Goal: Browse casually

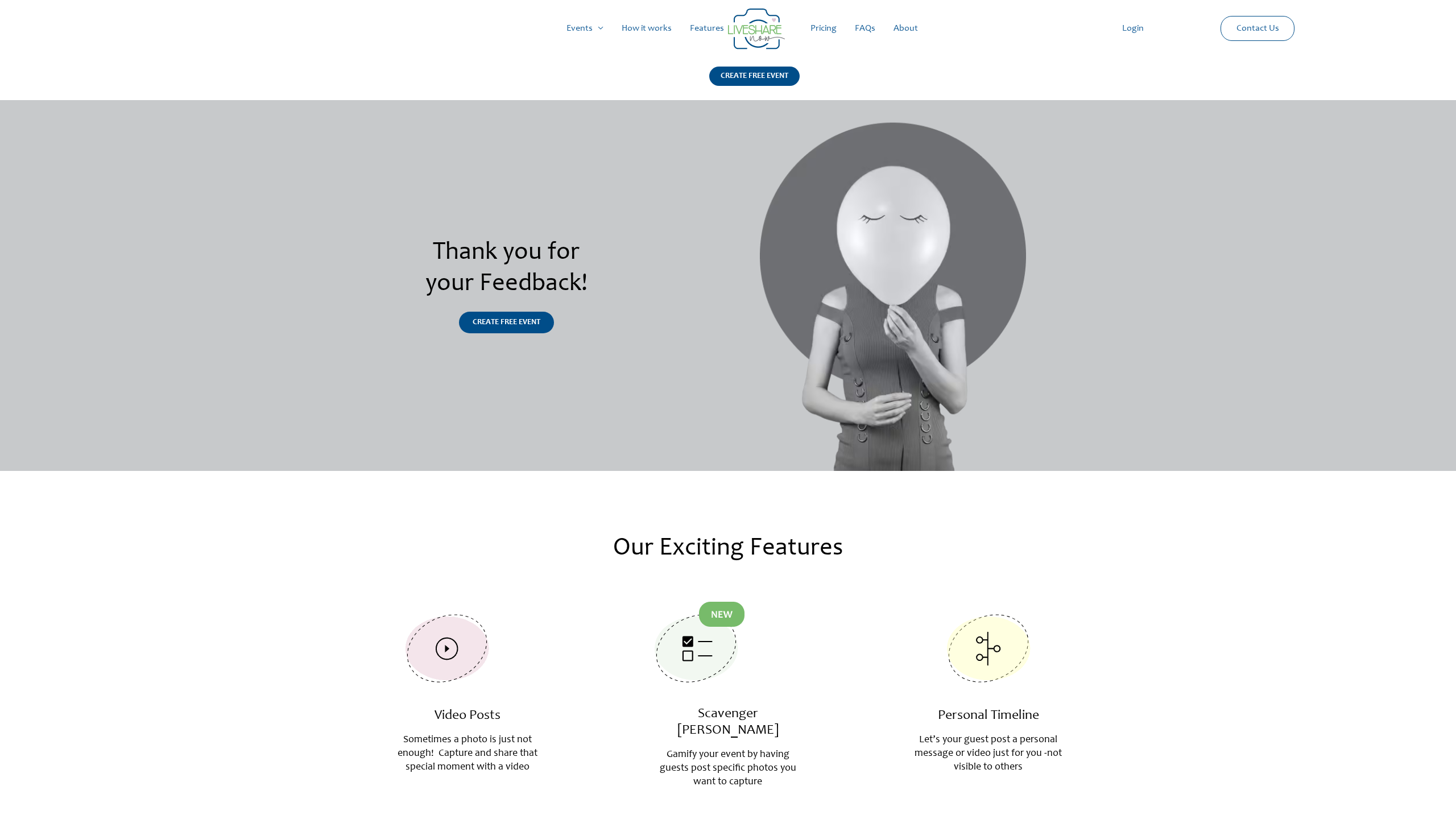
scroll to position [1105, 0]
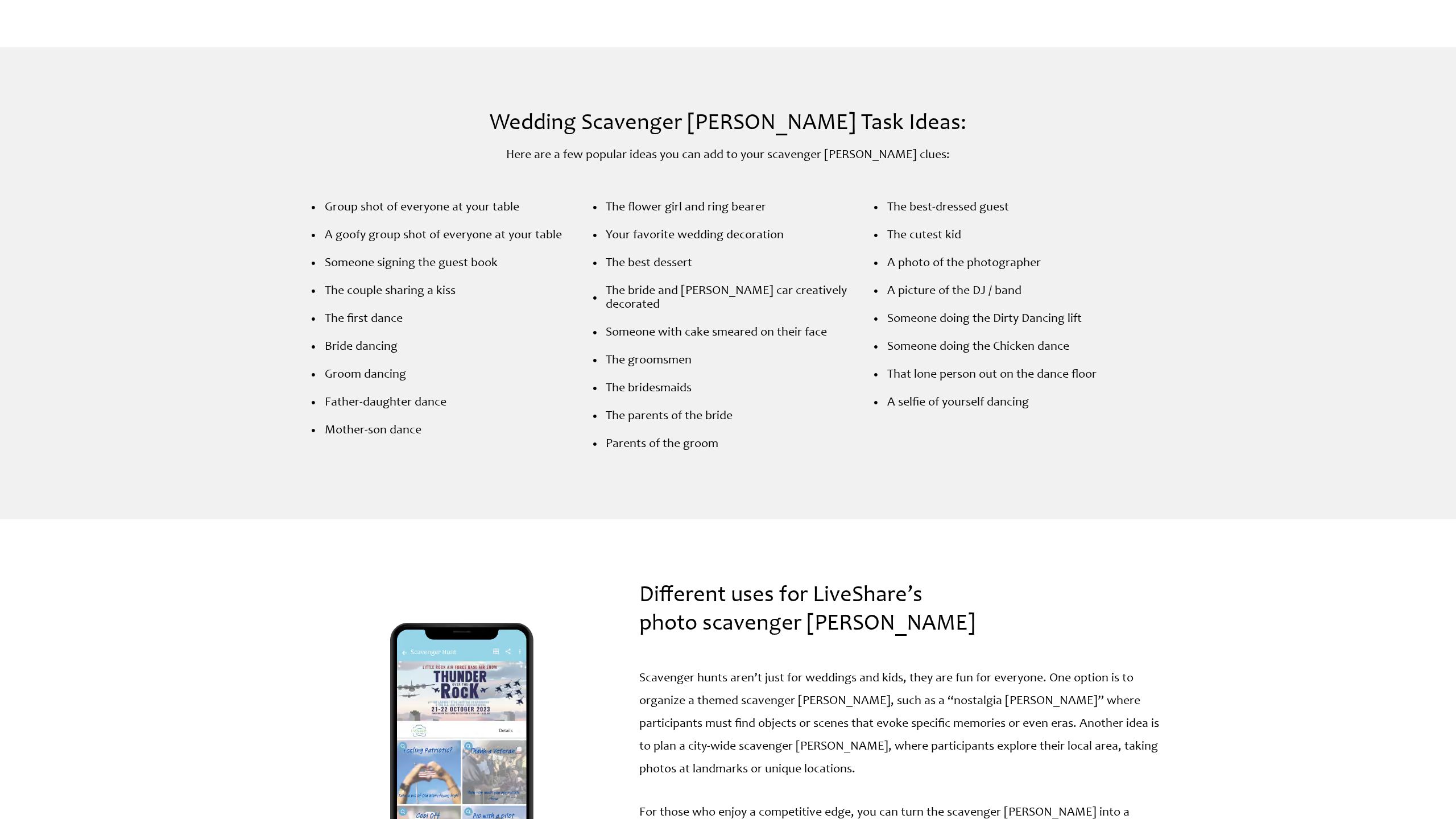
scroll to position [2385, 0]
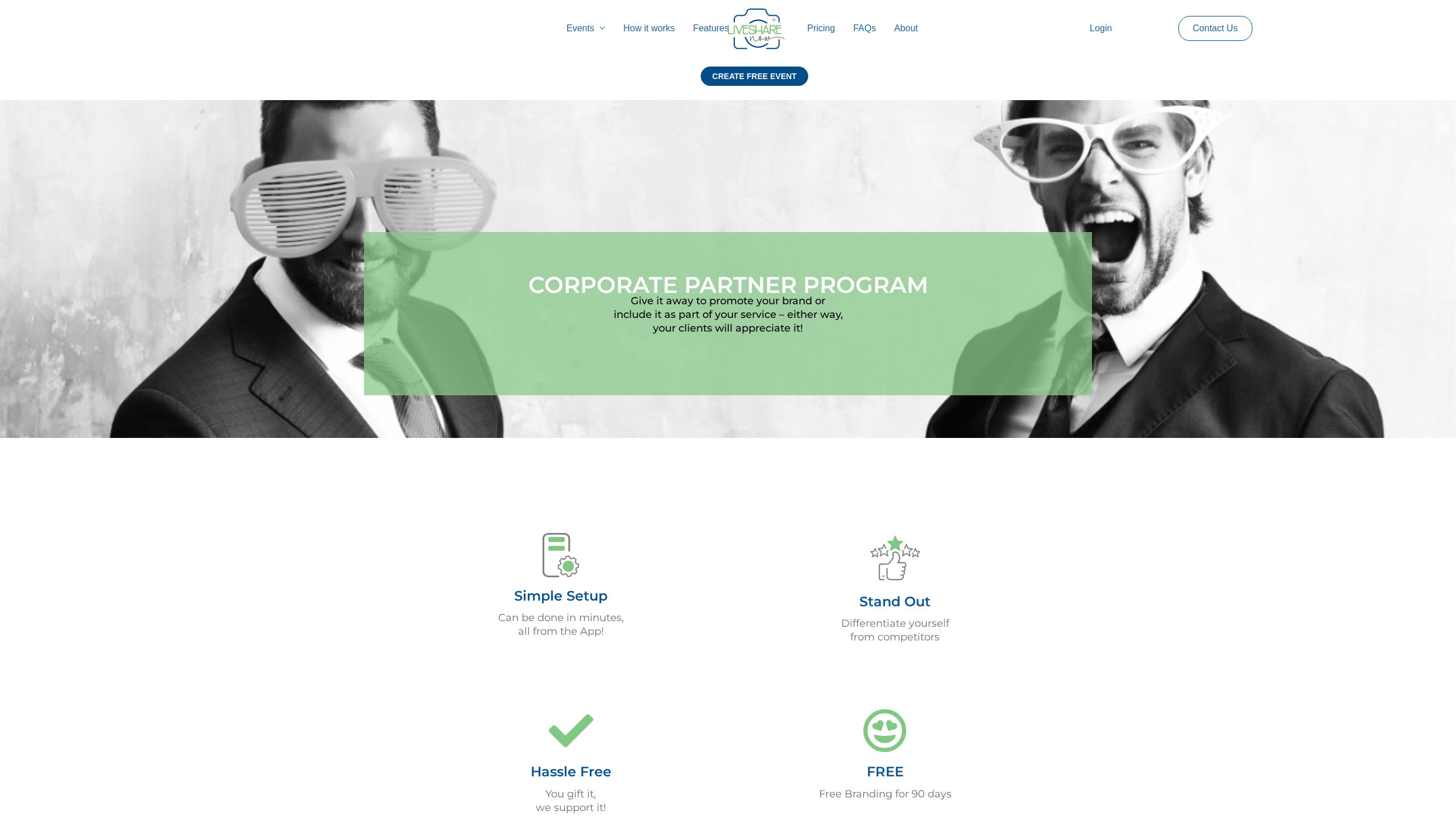
scroll to position [795, 0]
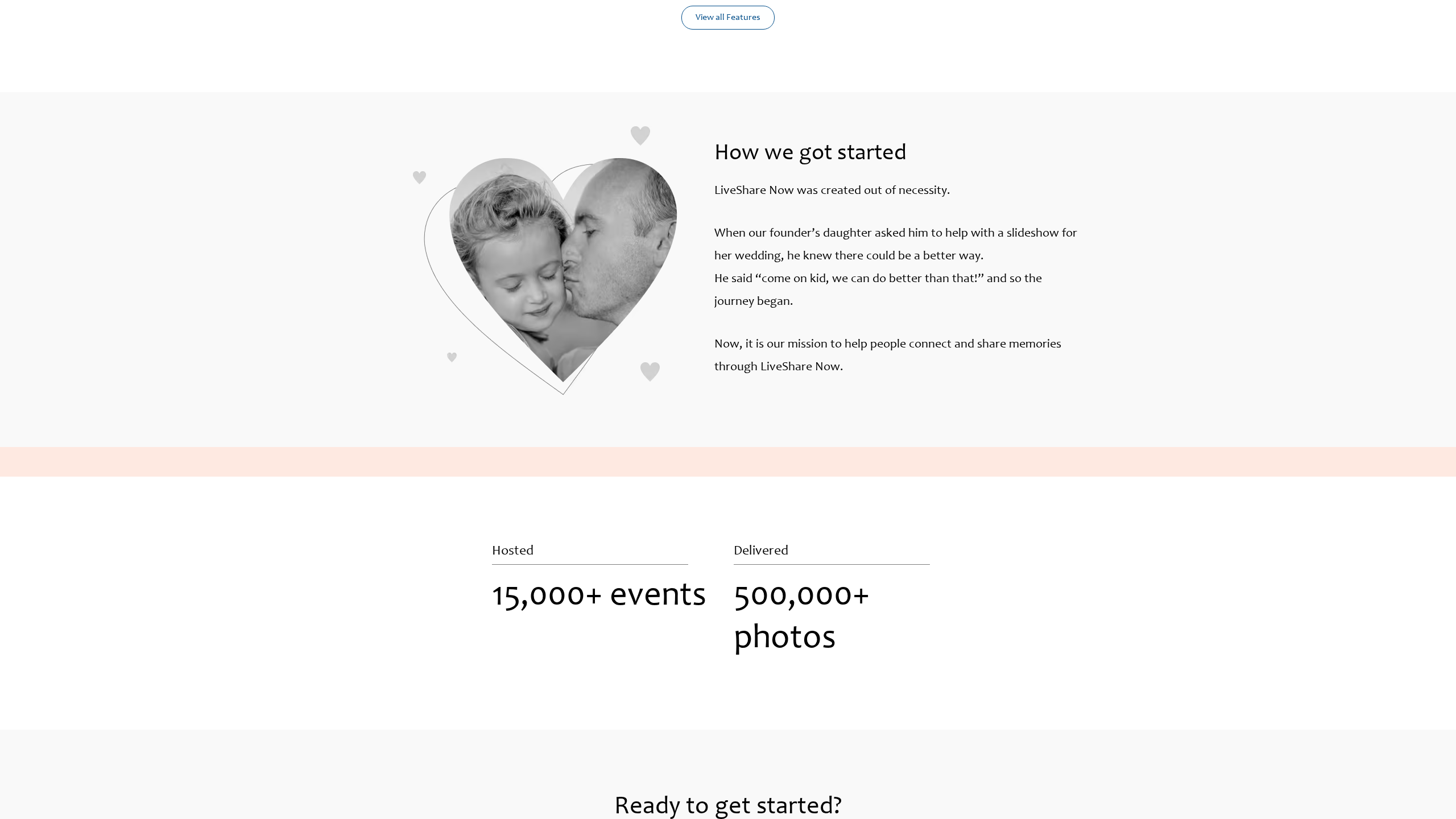
scroll to position [1054, 0]
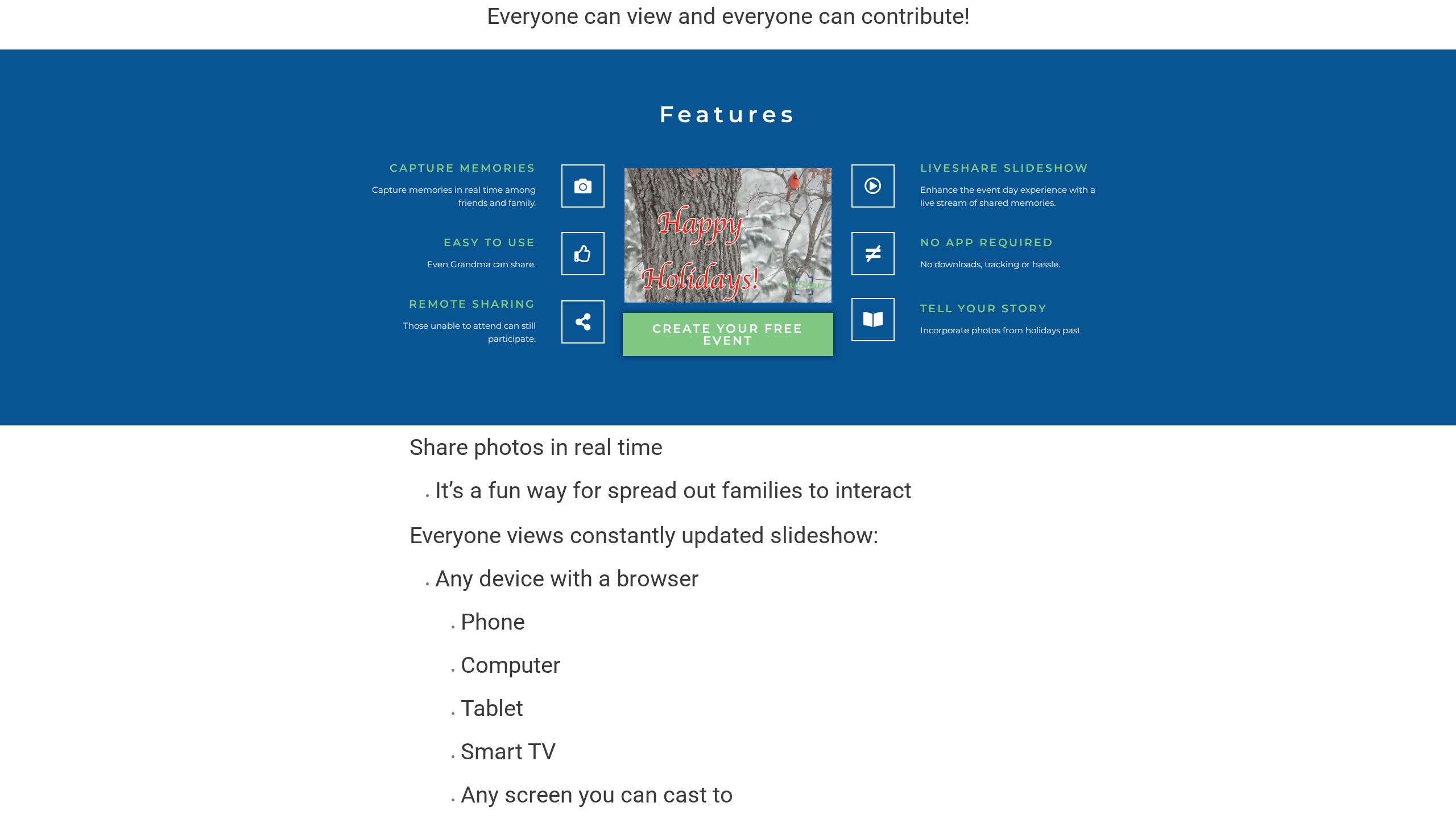
scroll to position [795, 0]
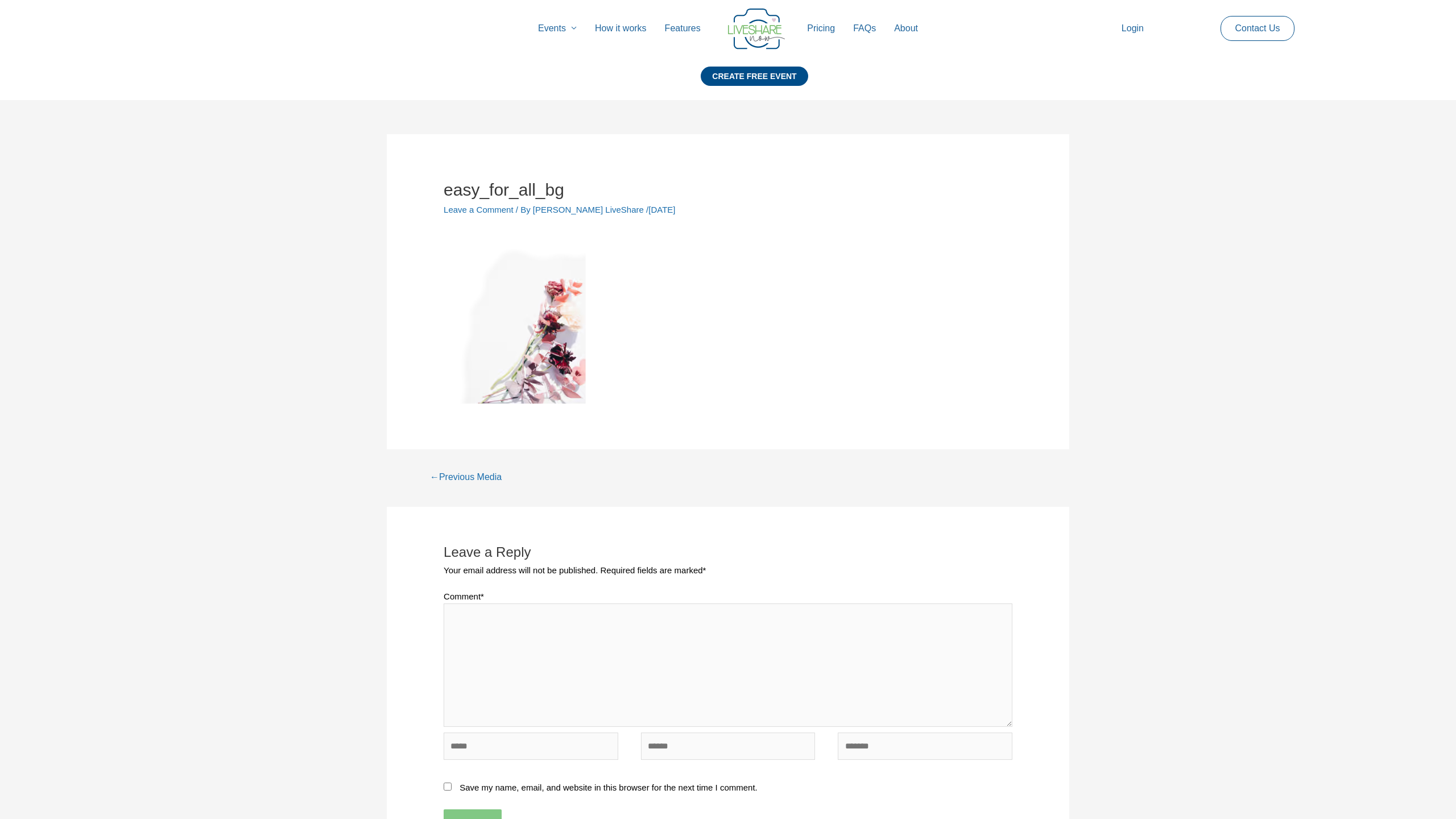
scroll to position [260, 0]
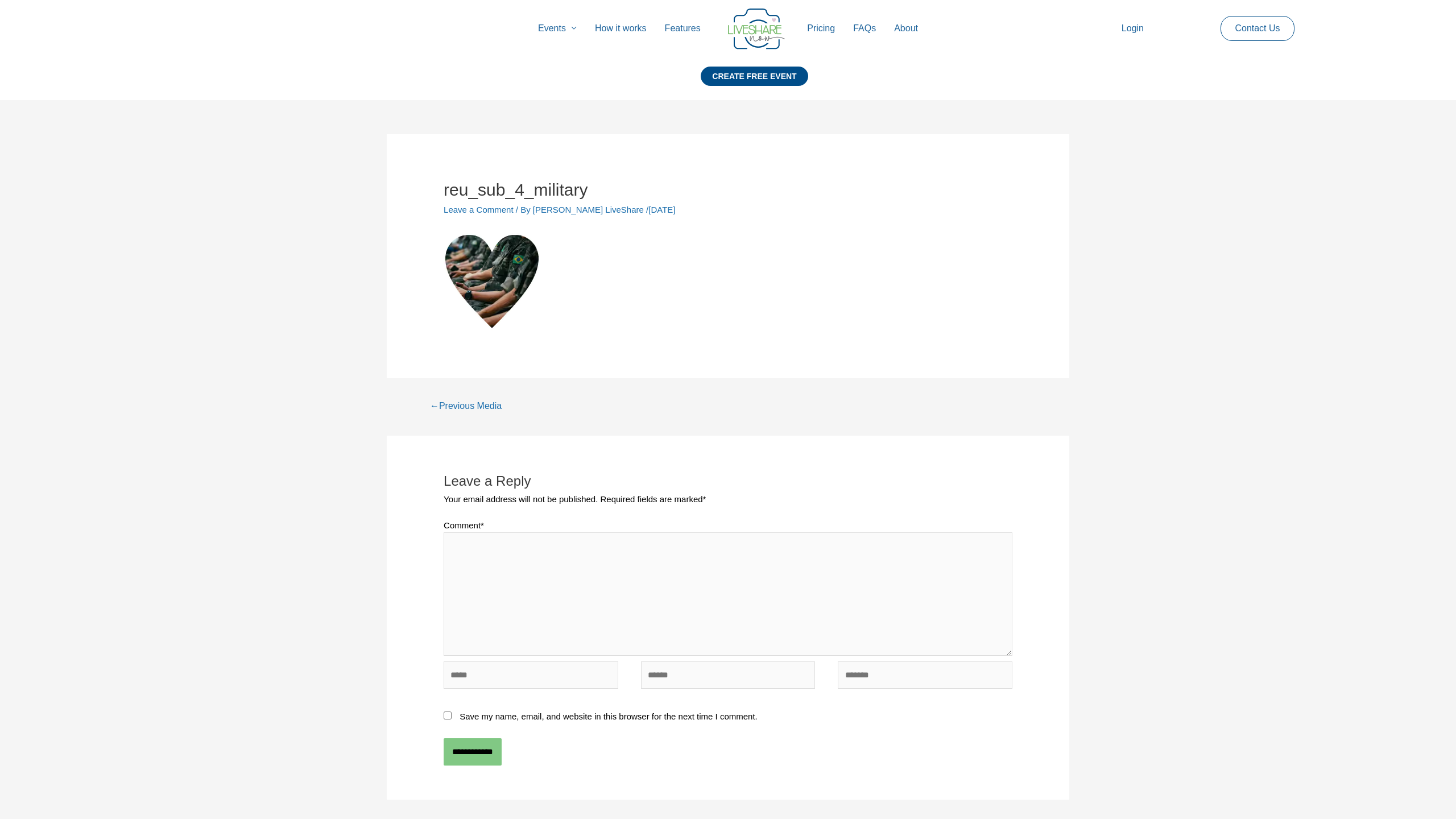
scroll to position [188, 0]
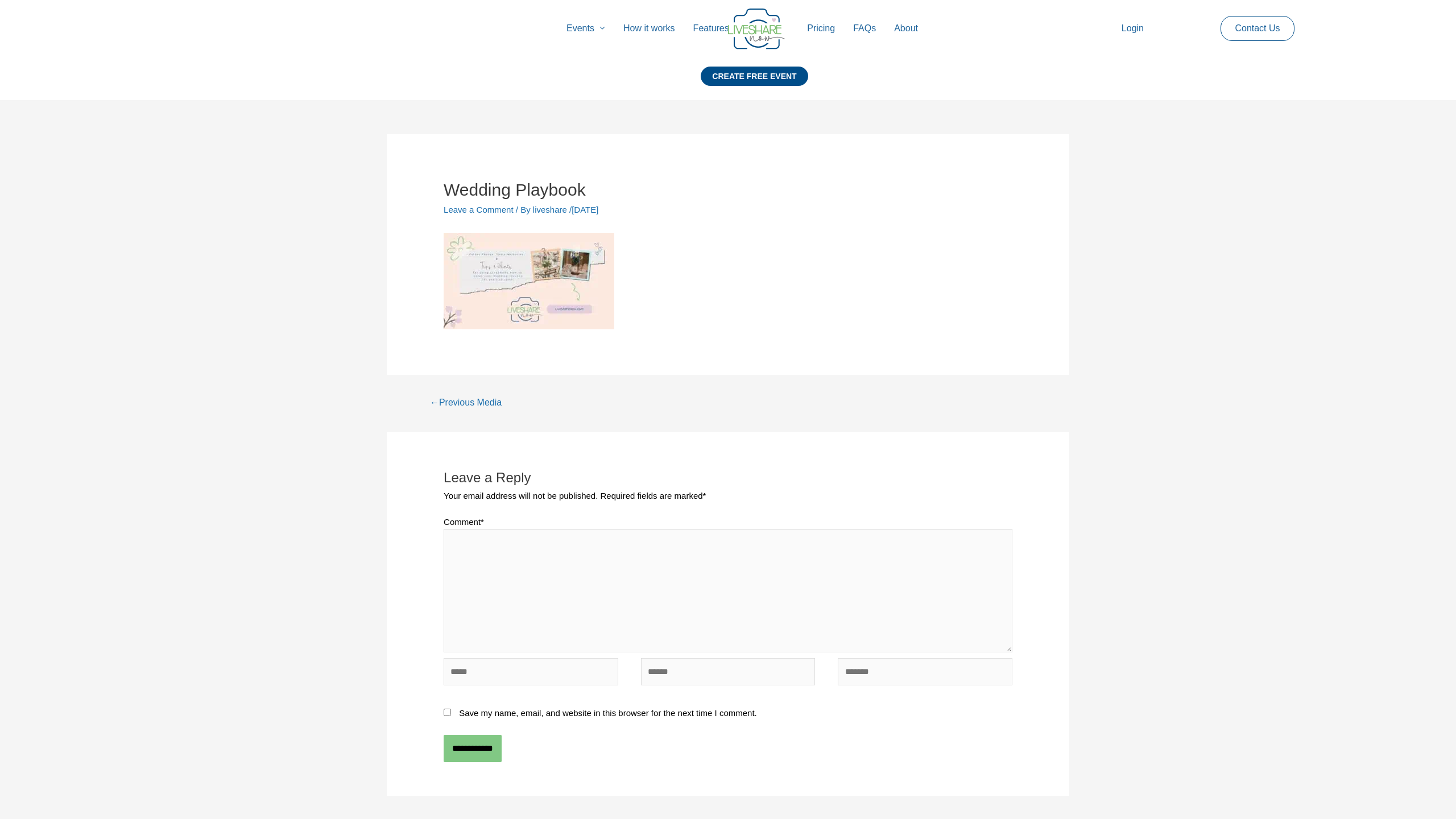
scroll to position [185, 0]
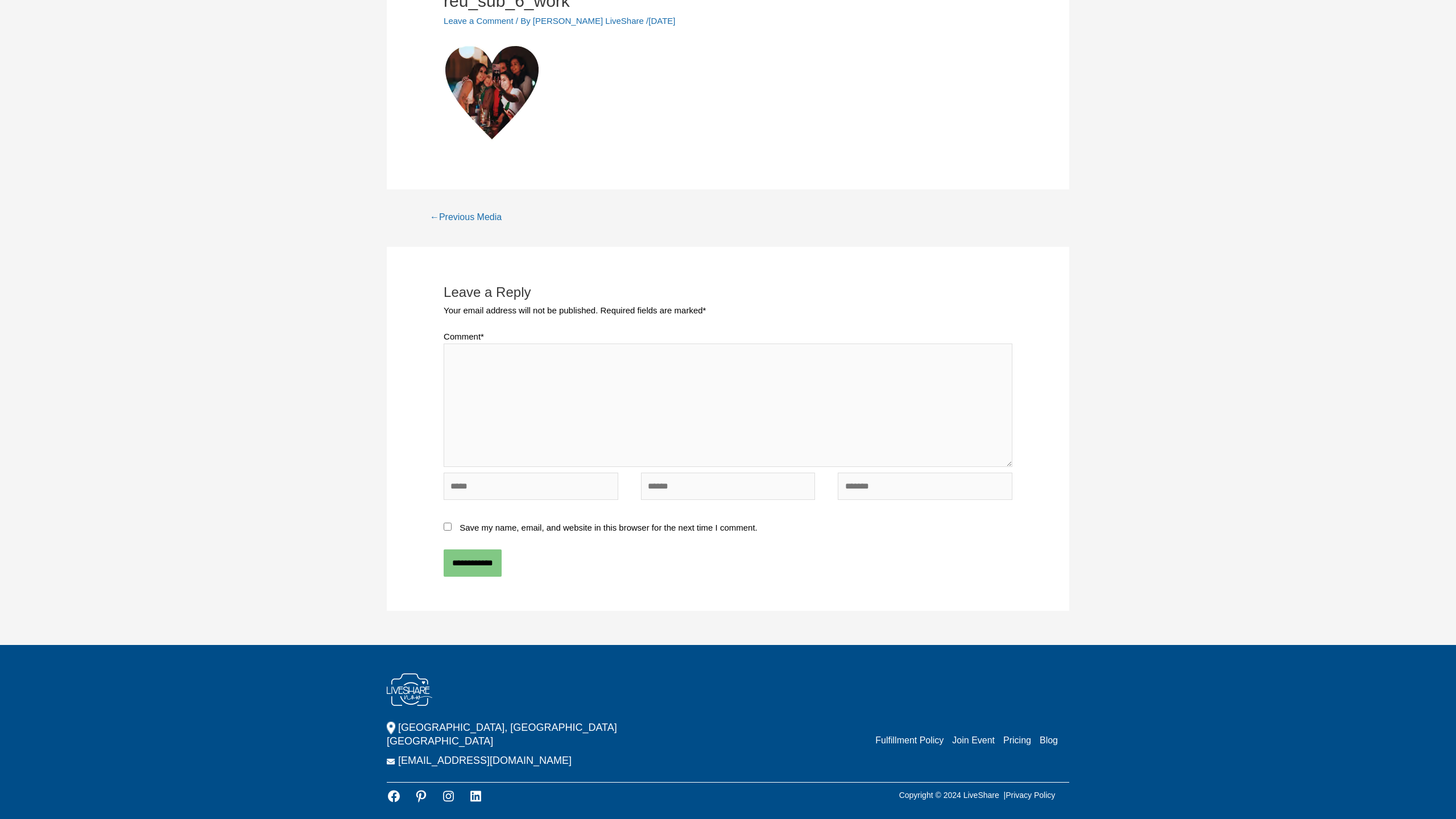
scroll to position [188, 0]
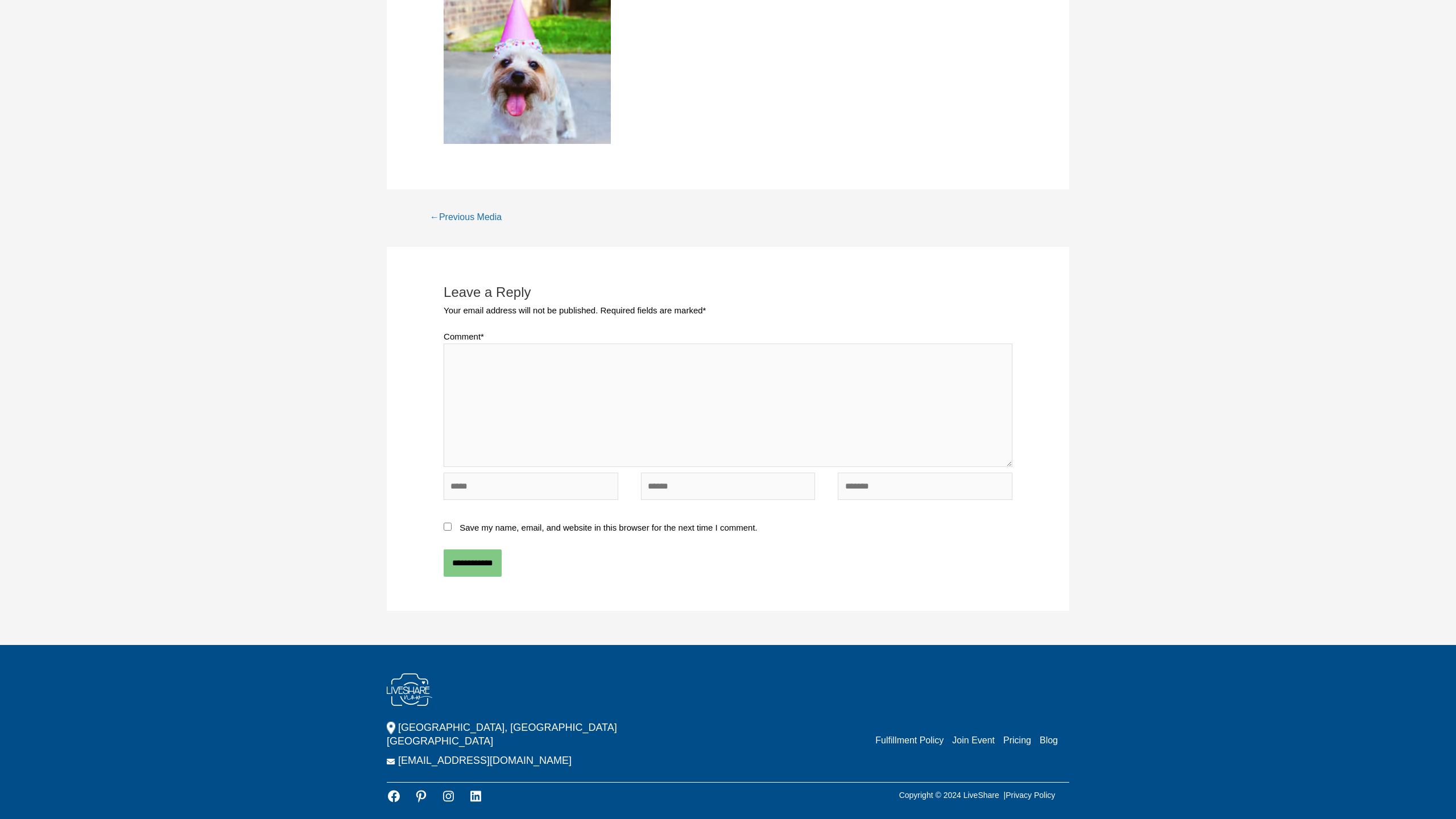
scroll to position [260, 0]
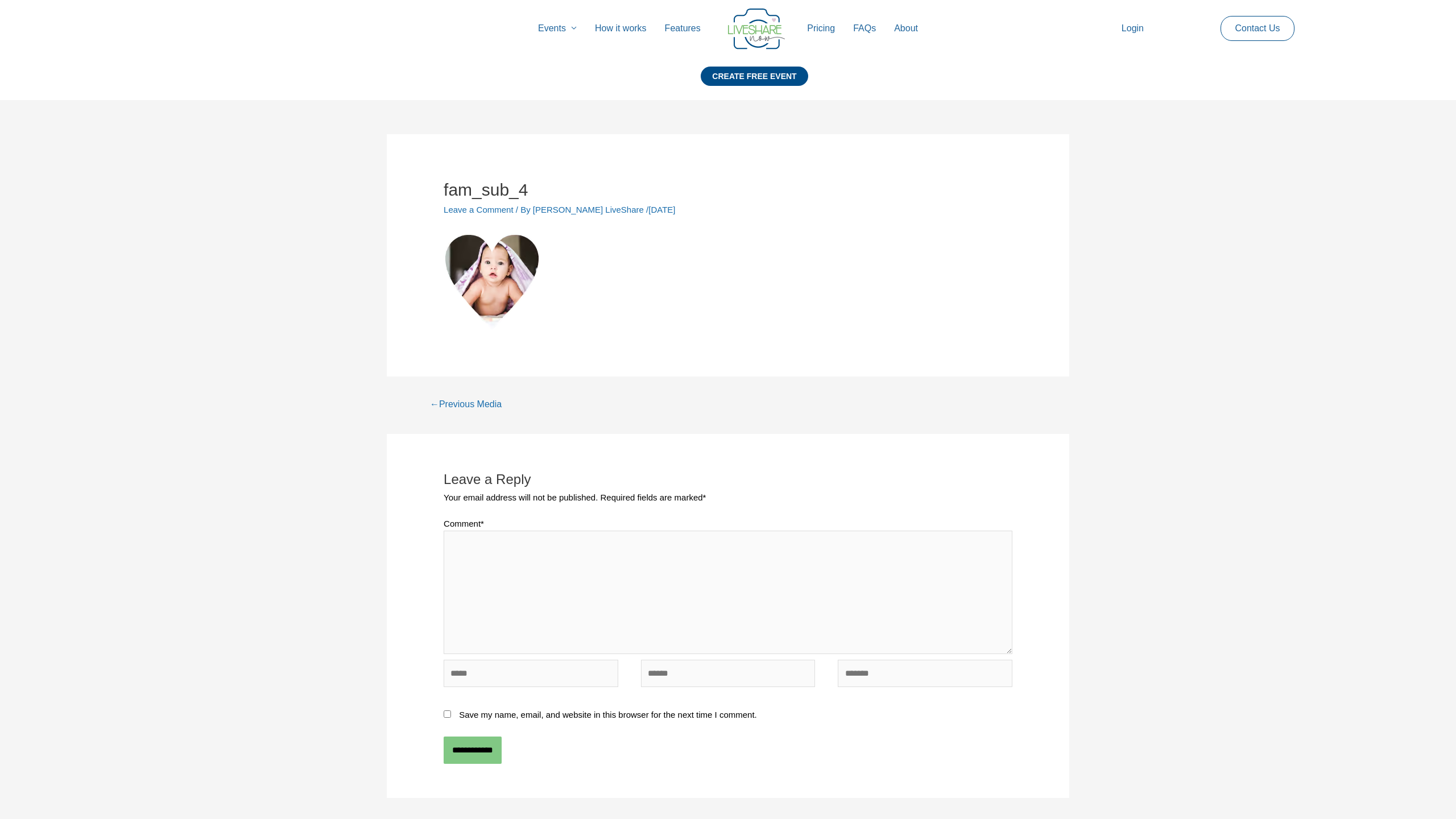
scroll to position [187, 0]
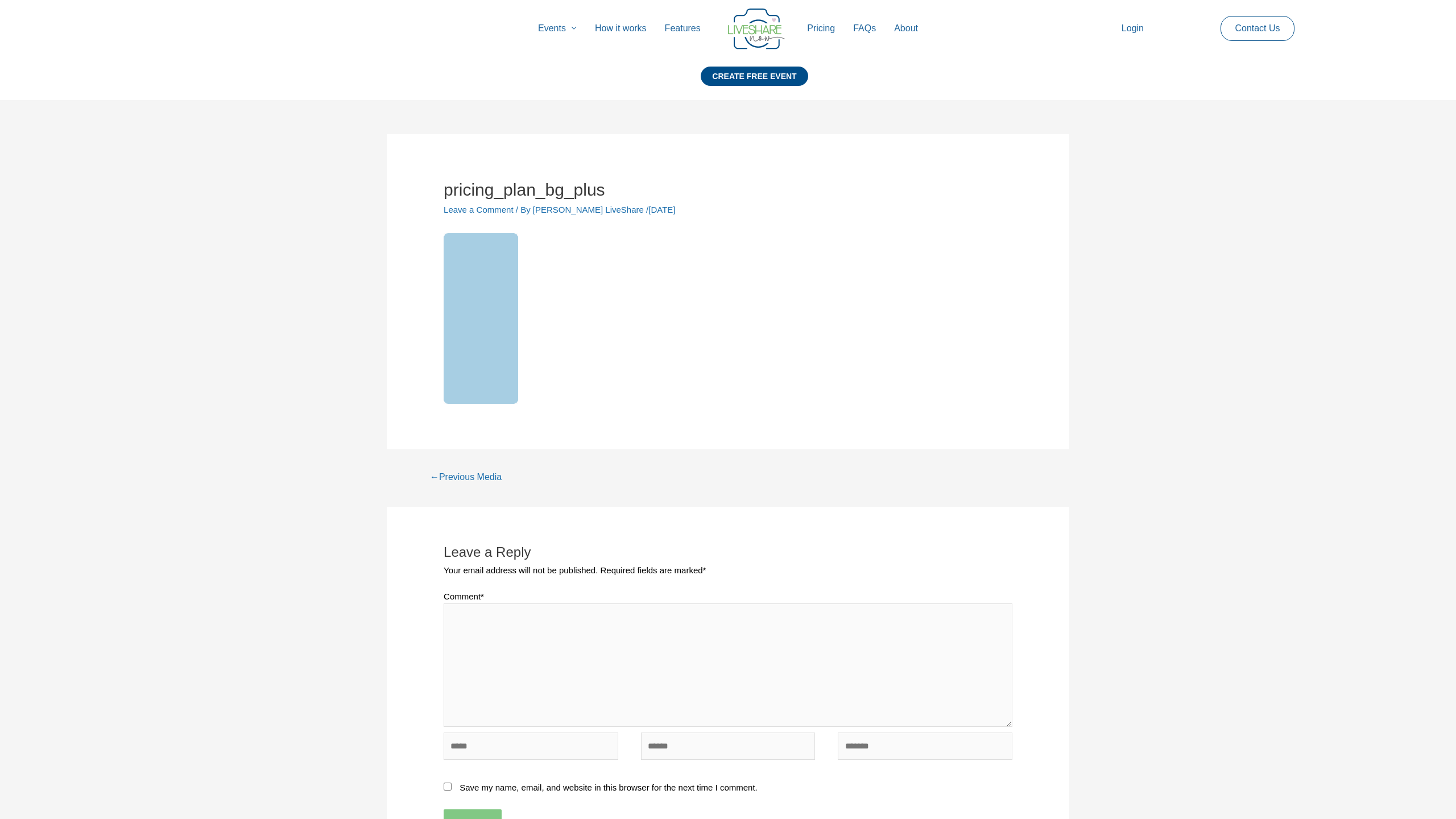
scroll to position [260, 0]
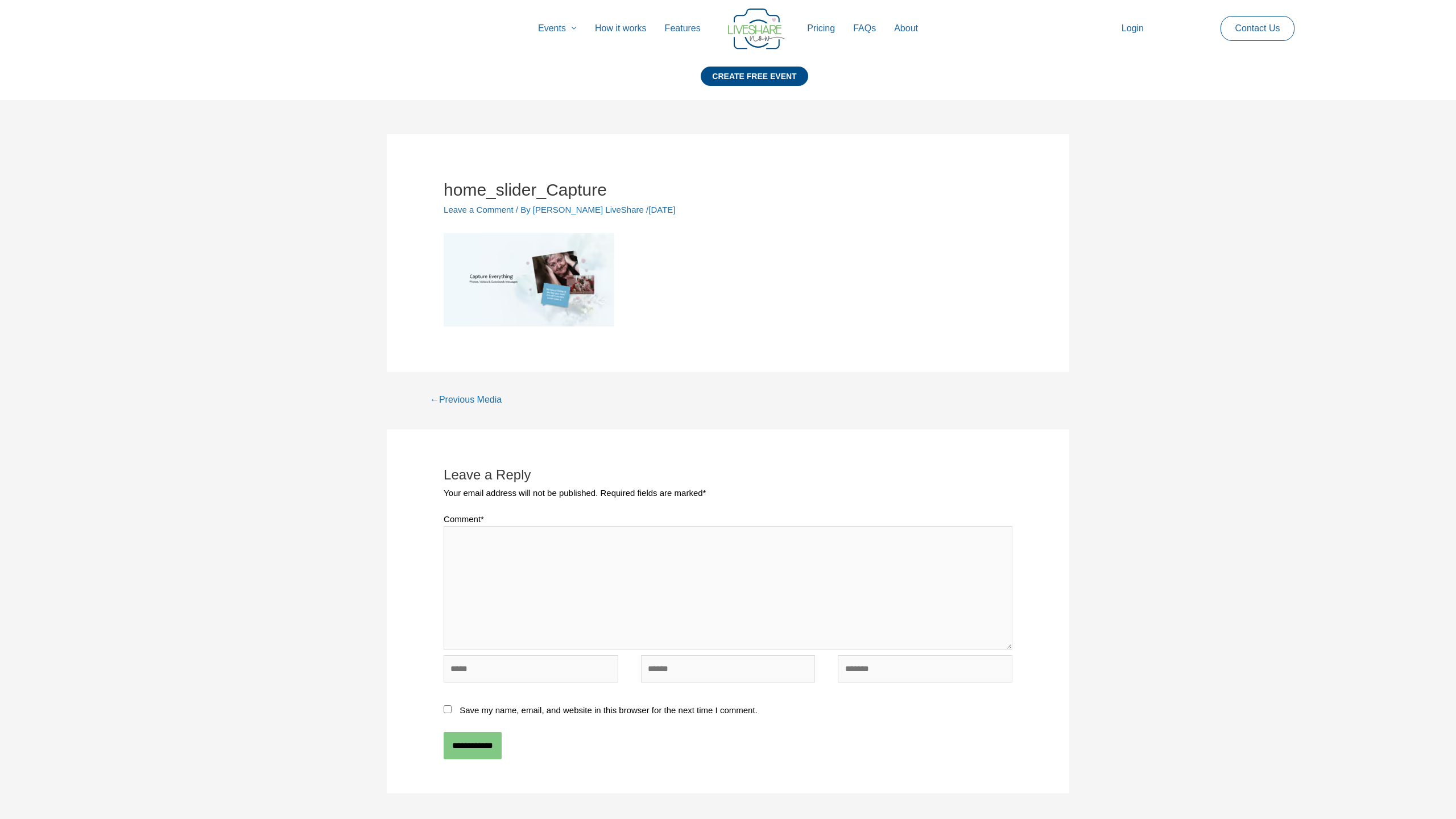
scroll to position [182, 0]
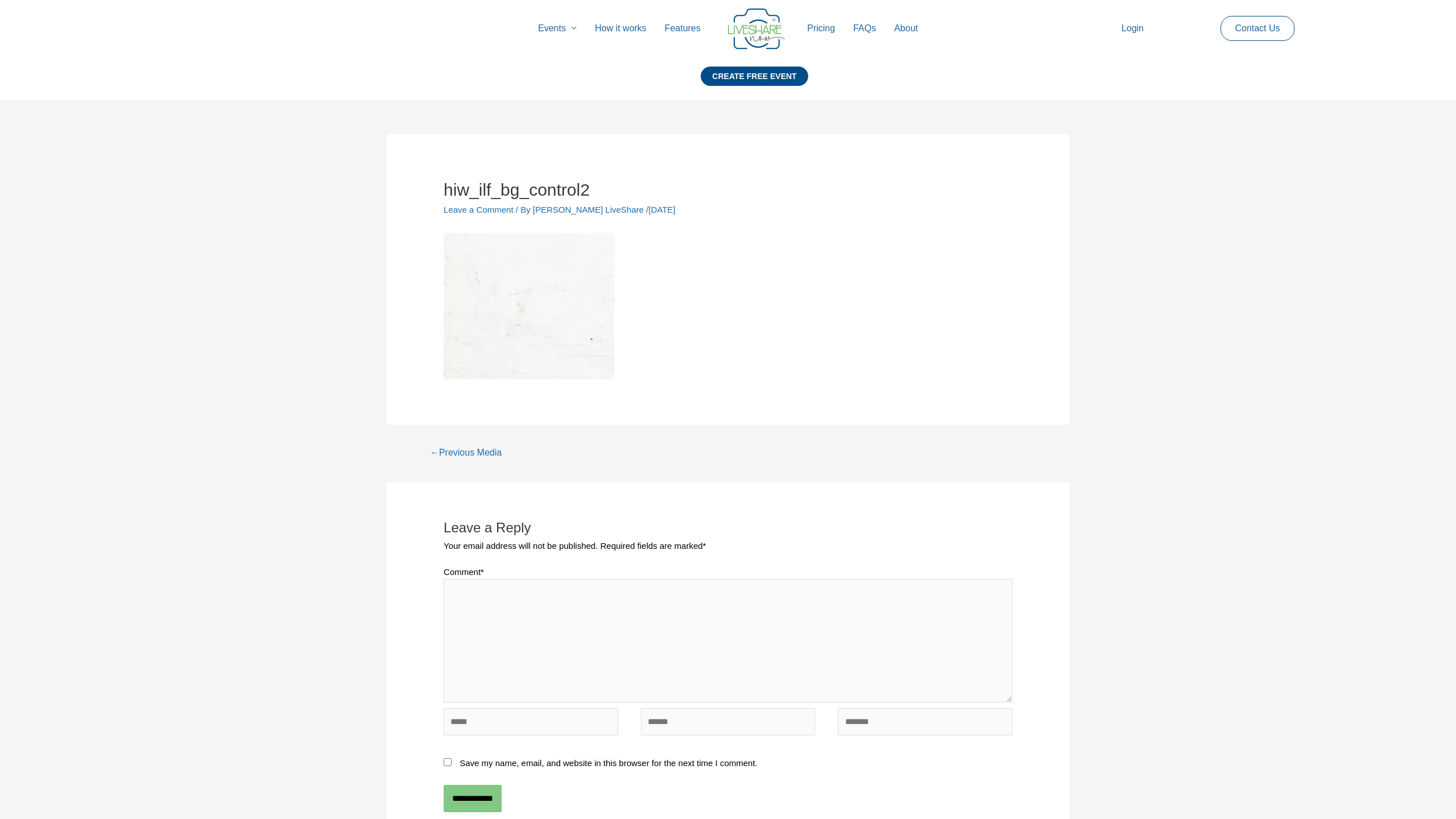
scroll to position [235, 0]
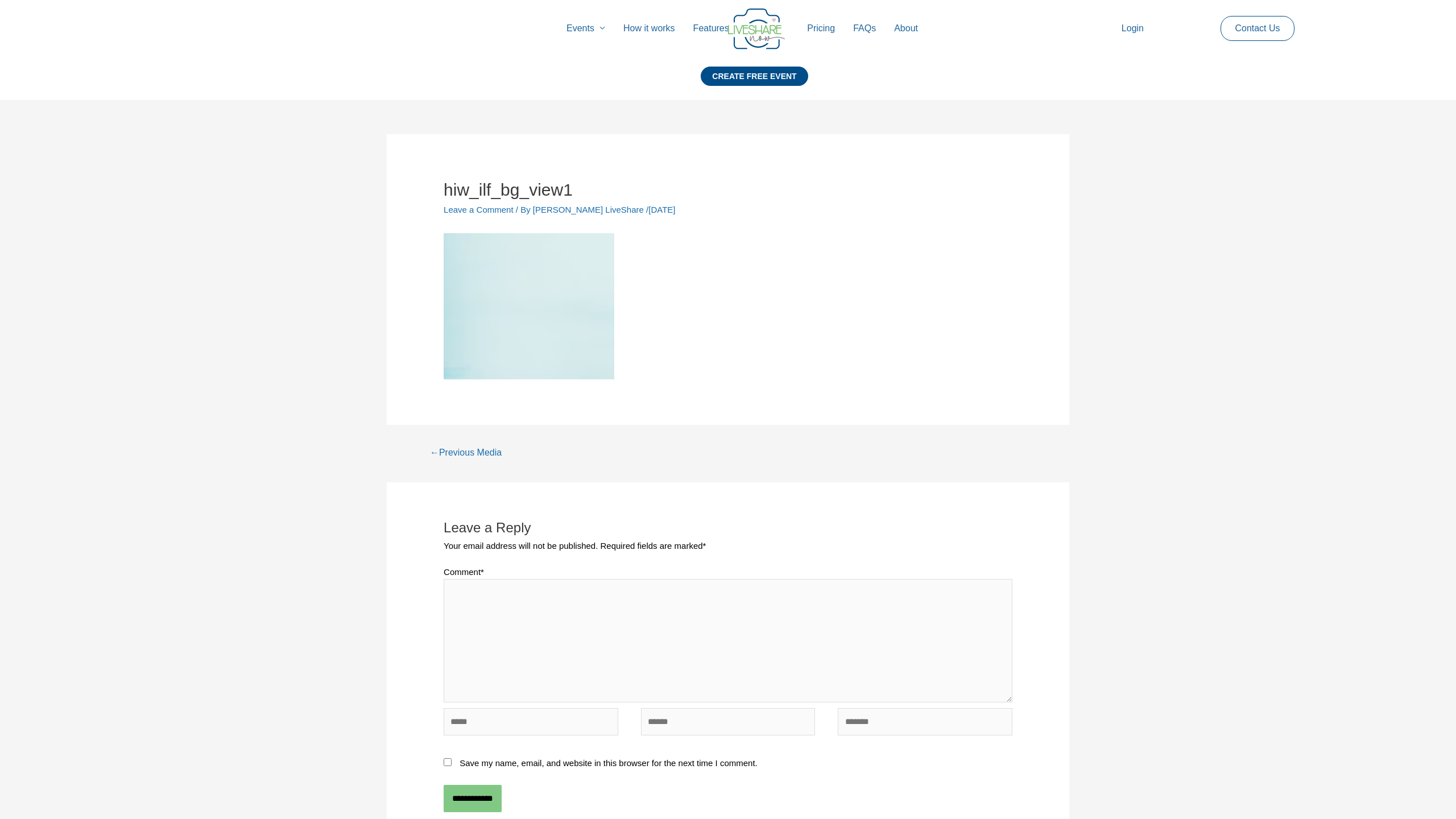
scroll to position [235, 0]
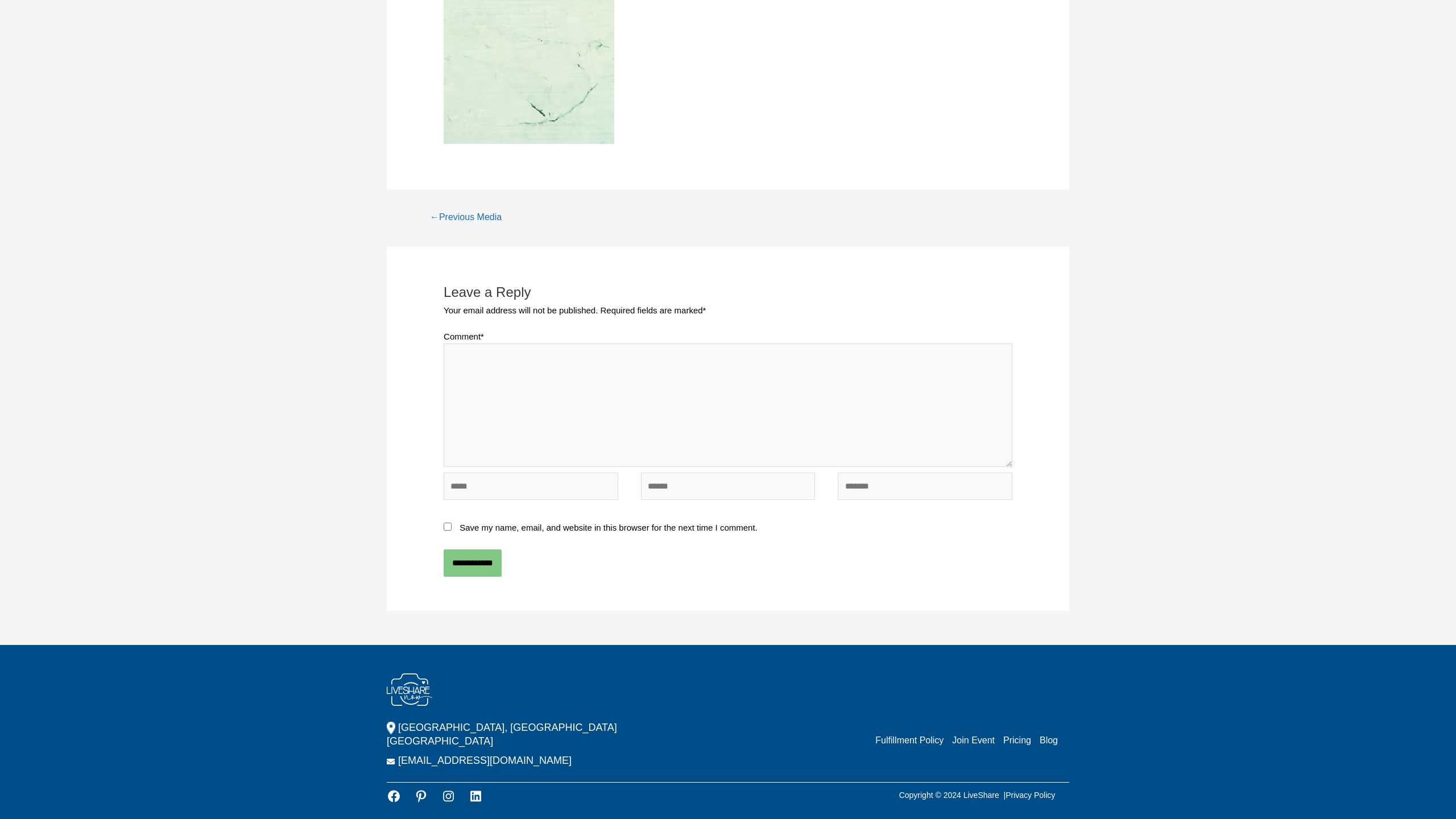
scroll to position [235, 0]
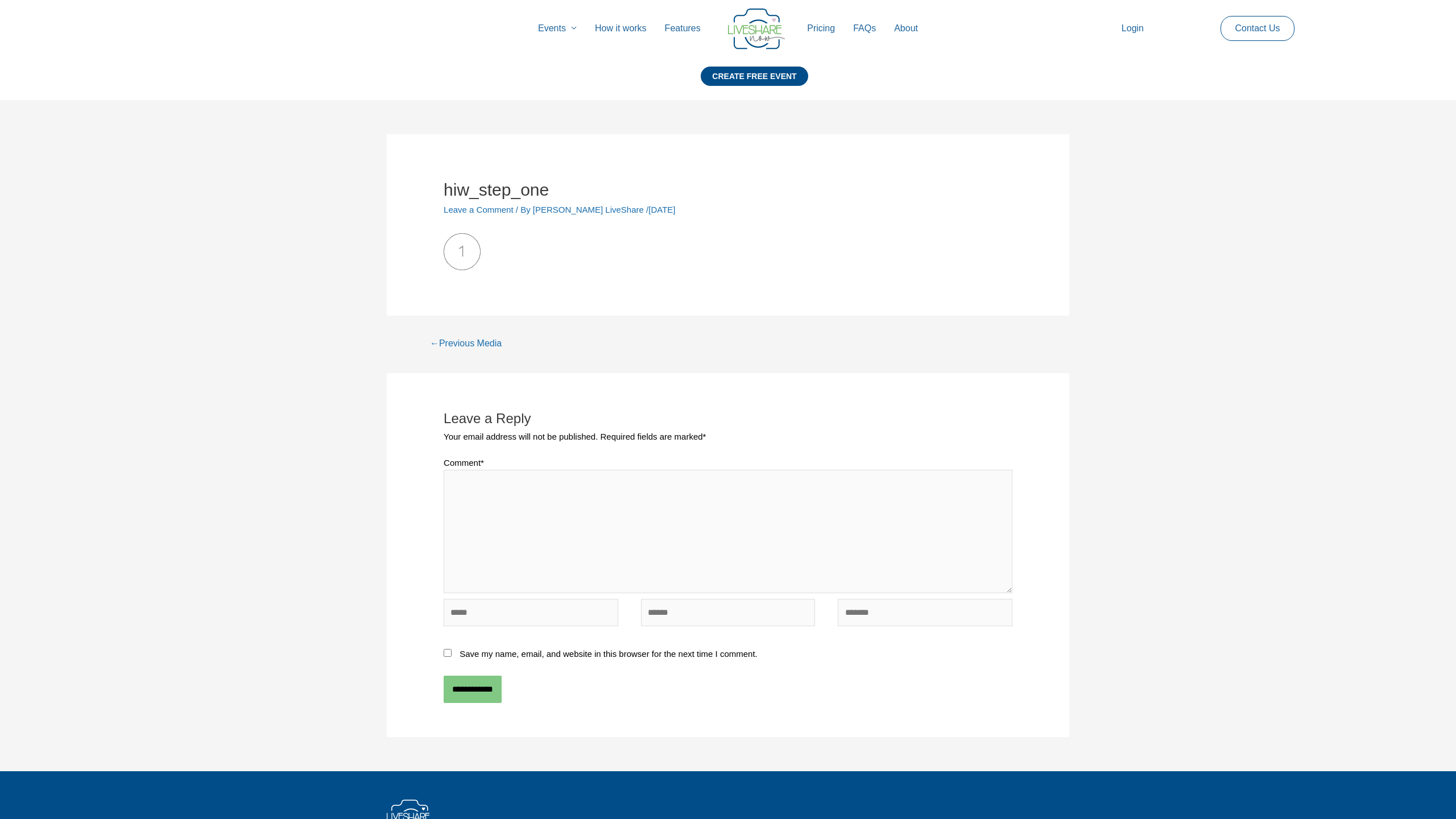
scroll to position [126, 0]
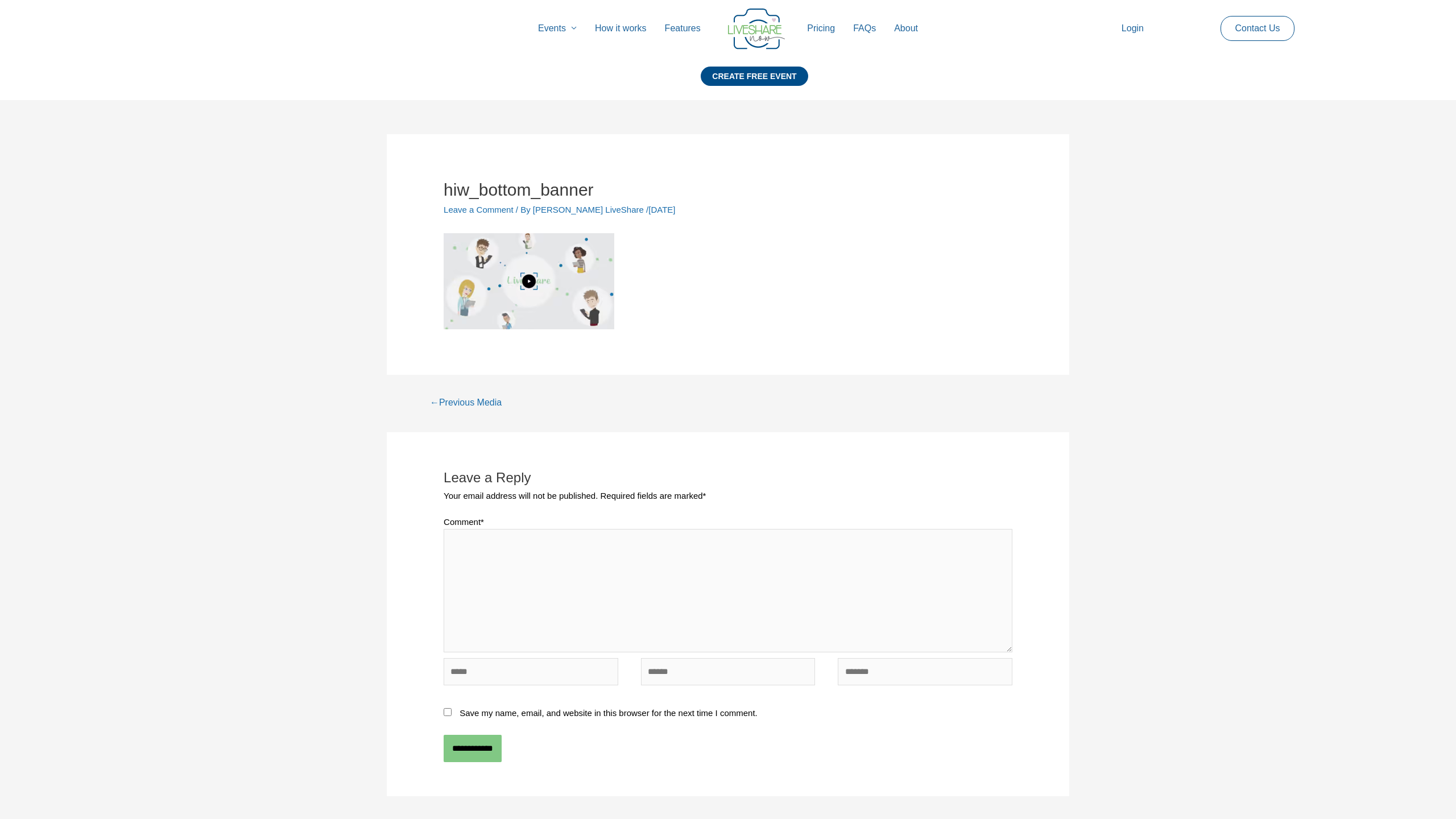
scroll to position [185, 0]
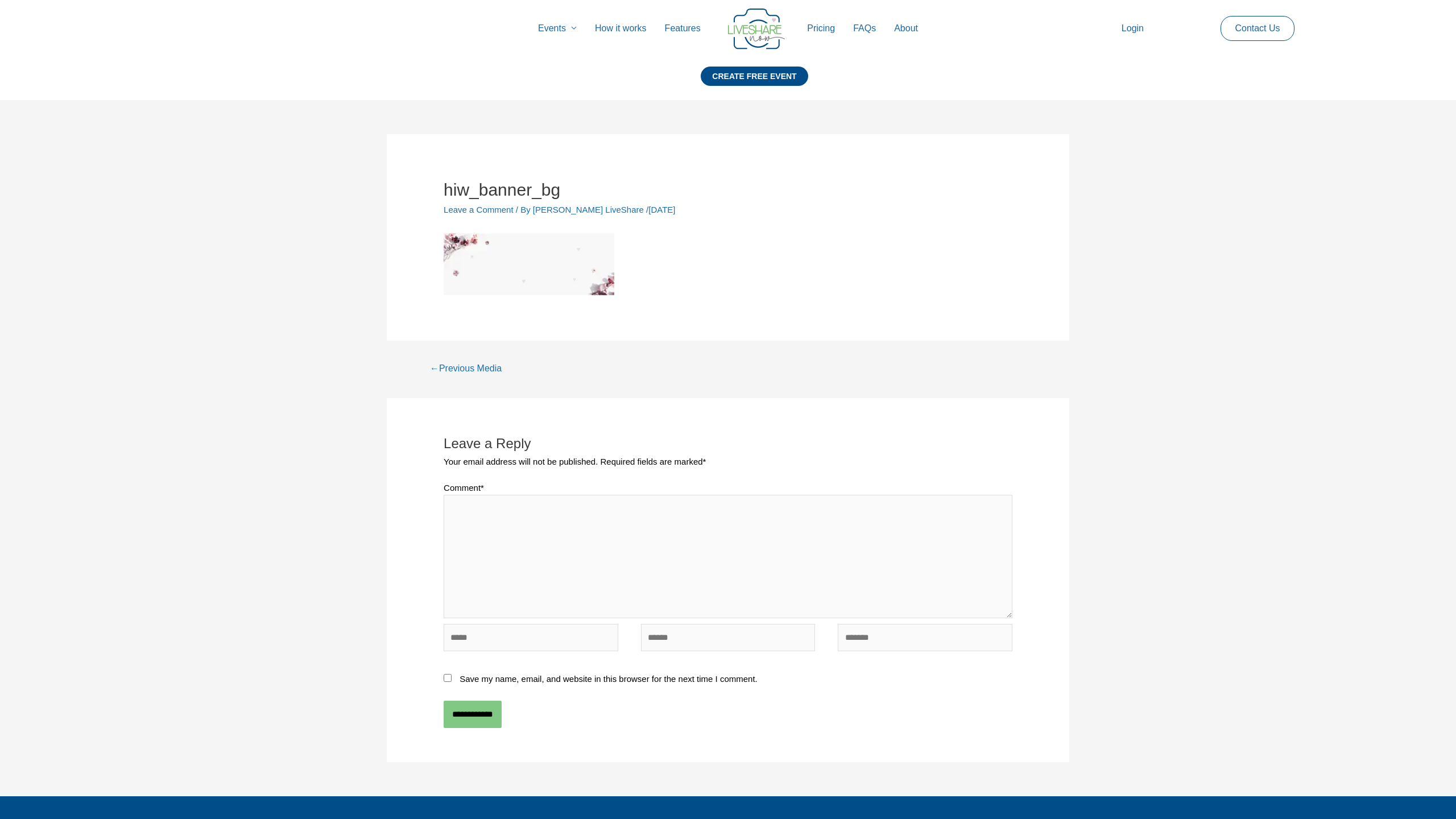
scroll to position [151, 0]
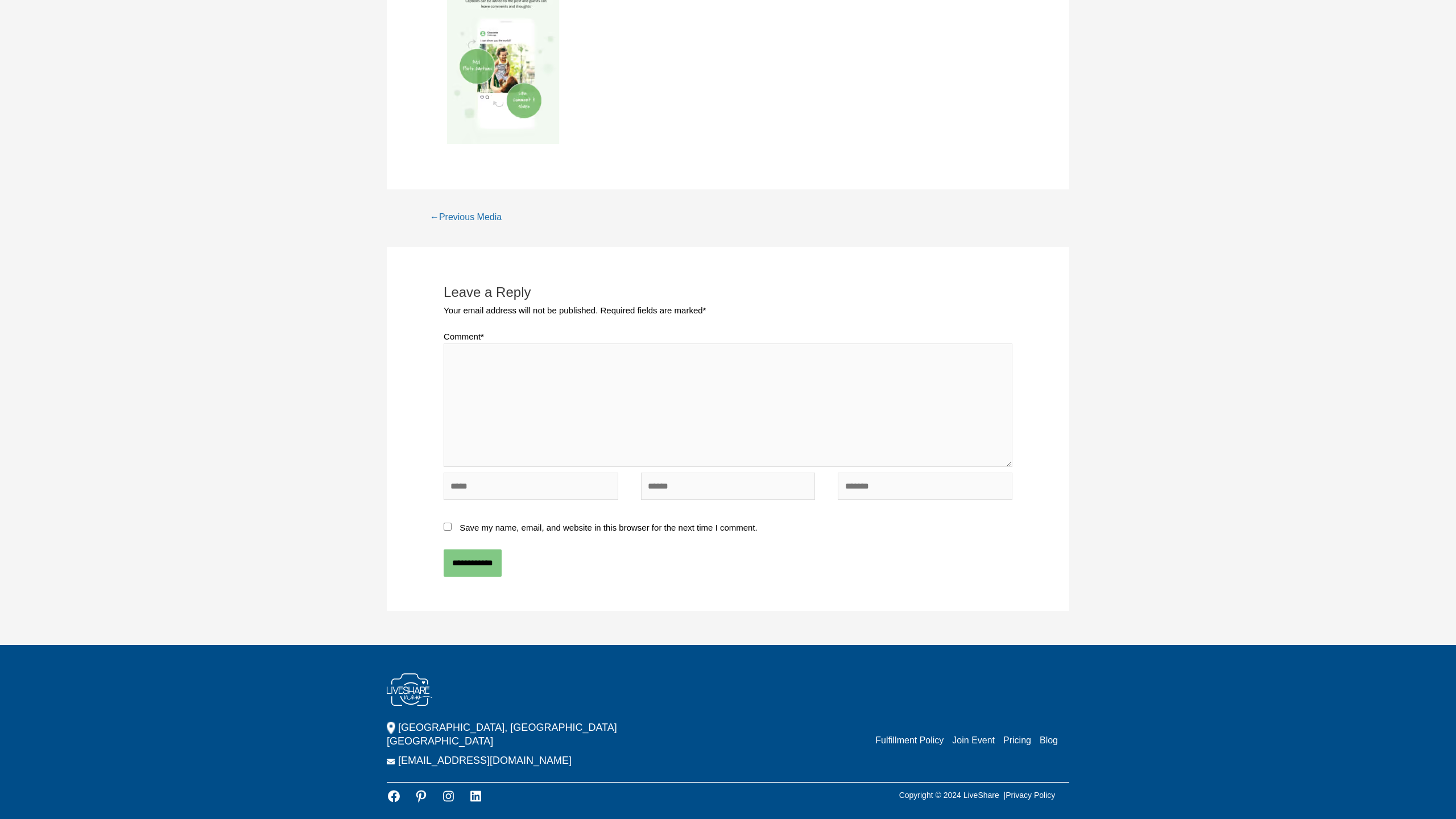
scroll to position [260, 0]
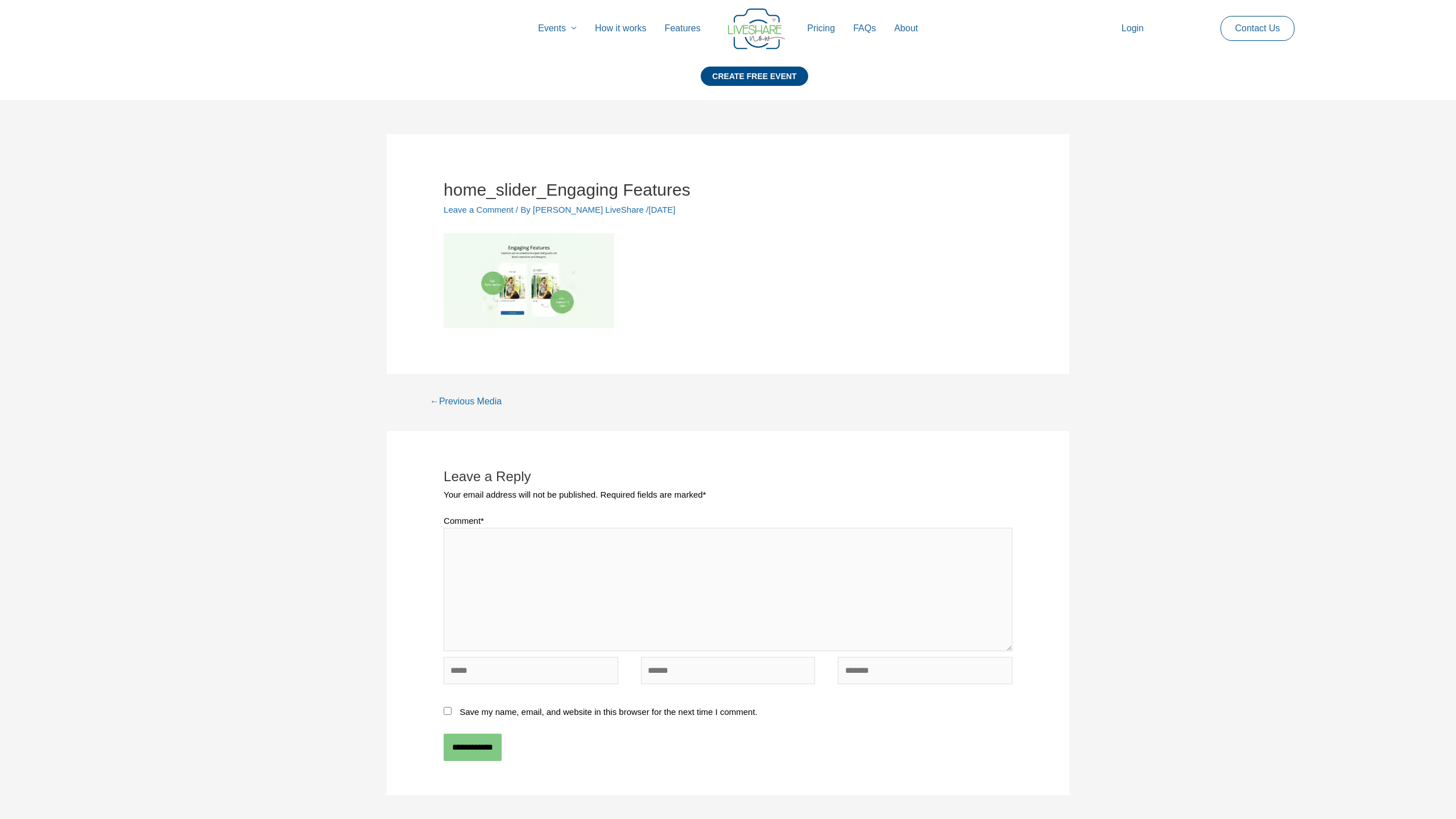
scroll to position [184, 0]
